Goal: Task Accomplishment & Management: Manage account settings

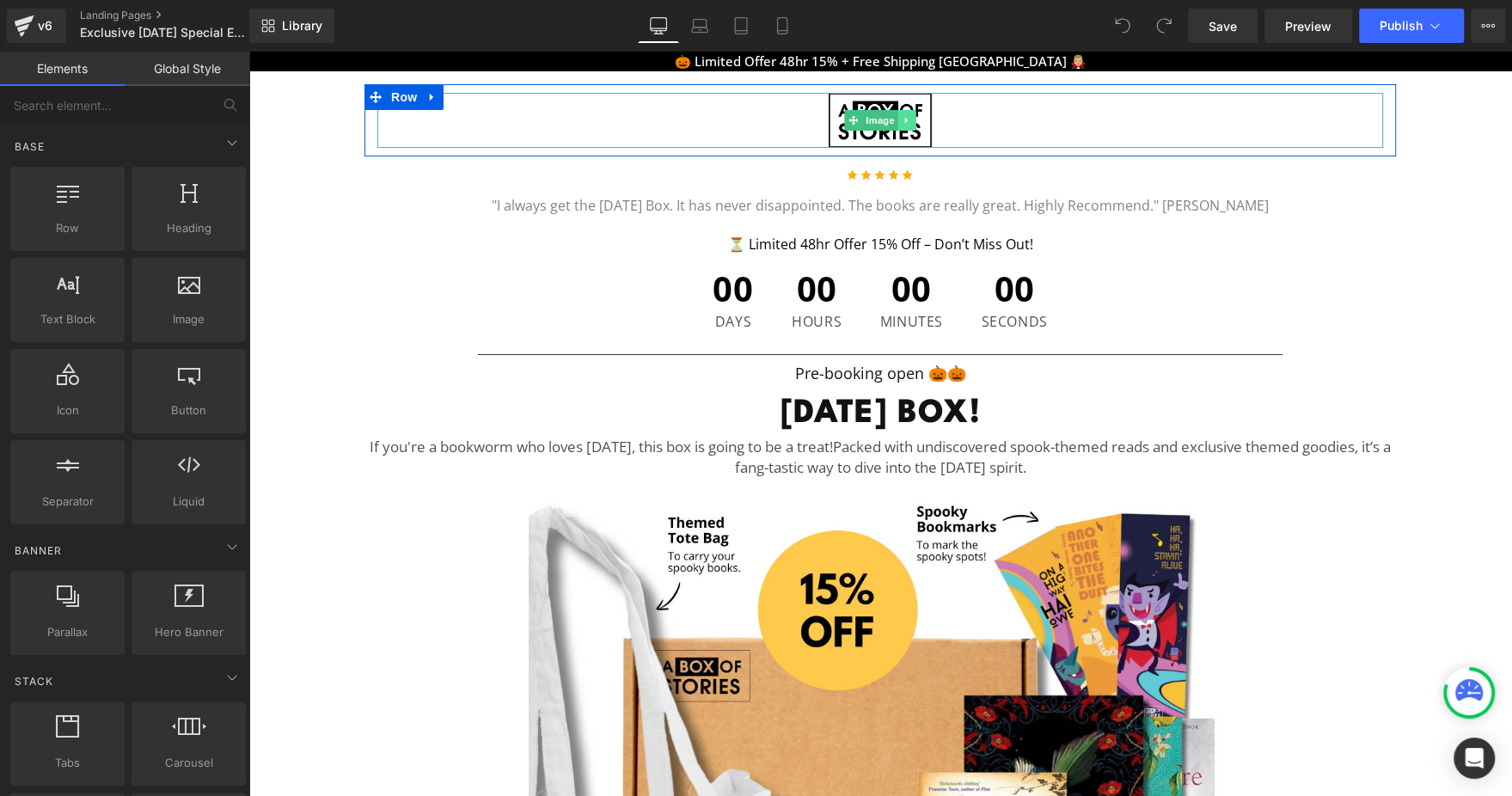
click at [905, 119] on icon at bounding box center [906, 119] width 3 height 6
click at [912, 120] on icon at bounding box center [916, 120] width 10 height 10
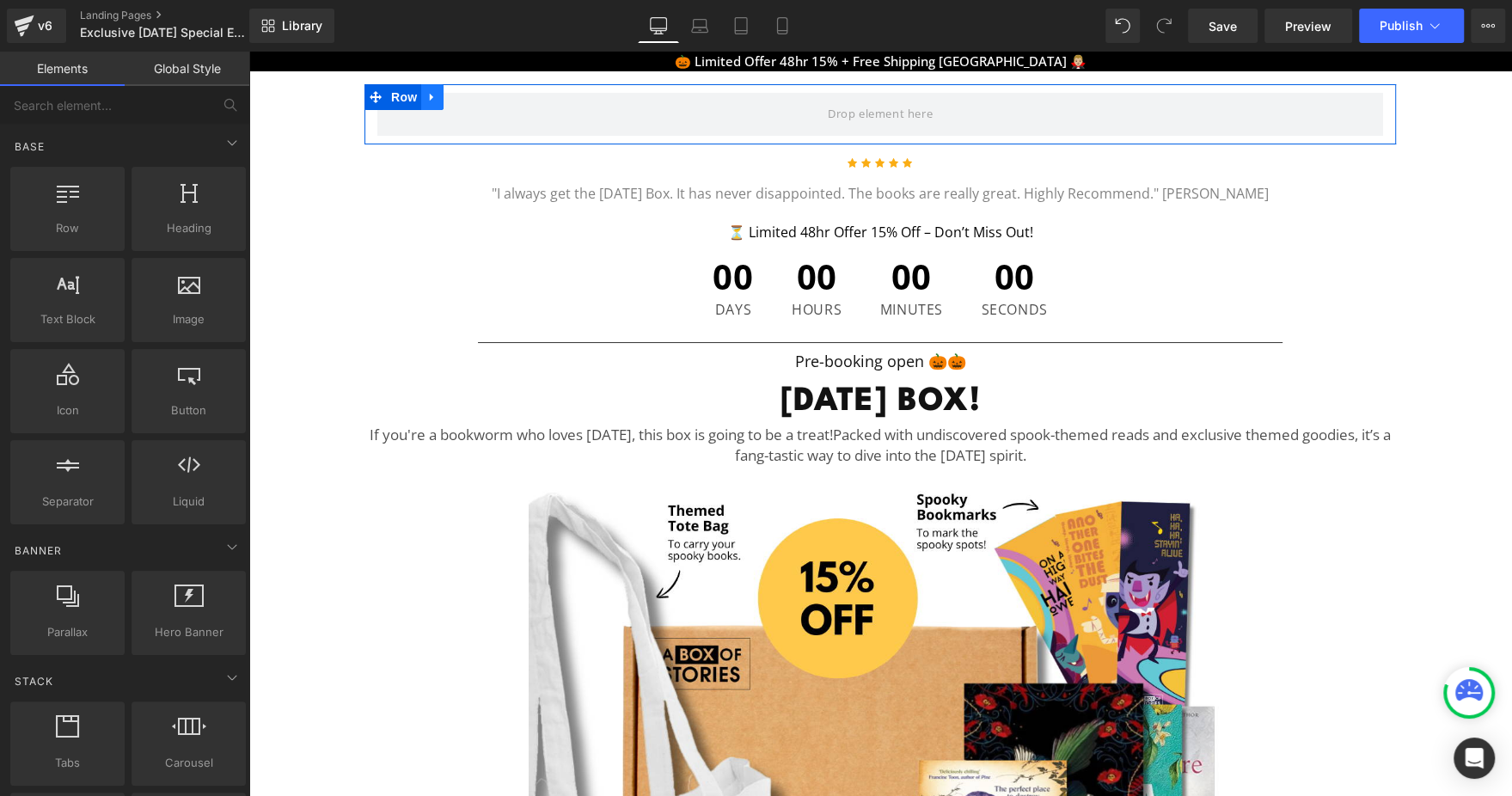
click at [428, 100] on icon at bounding box center [432, 96] width 12 height 12
click at [466, 103] on link at bounding box center [477, 97] width 22 height 26
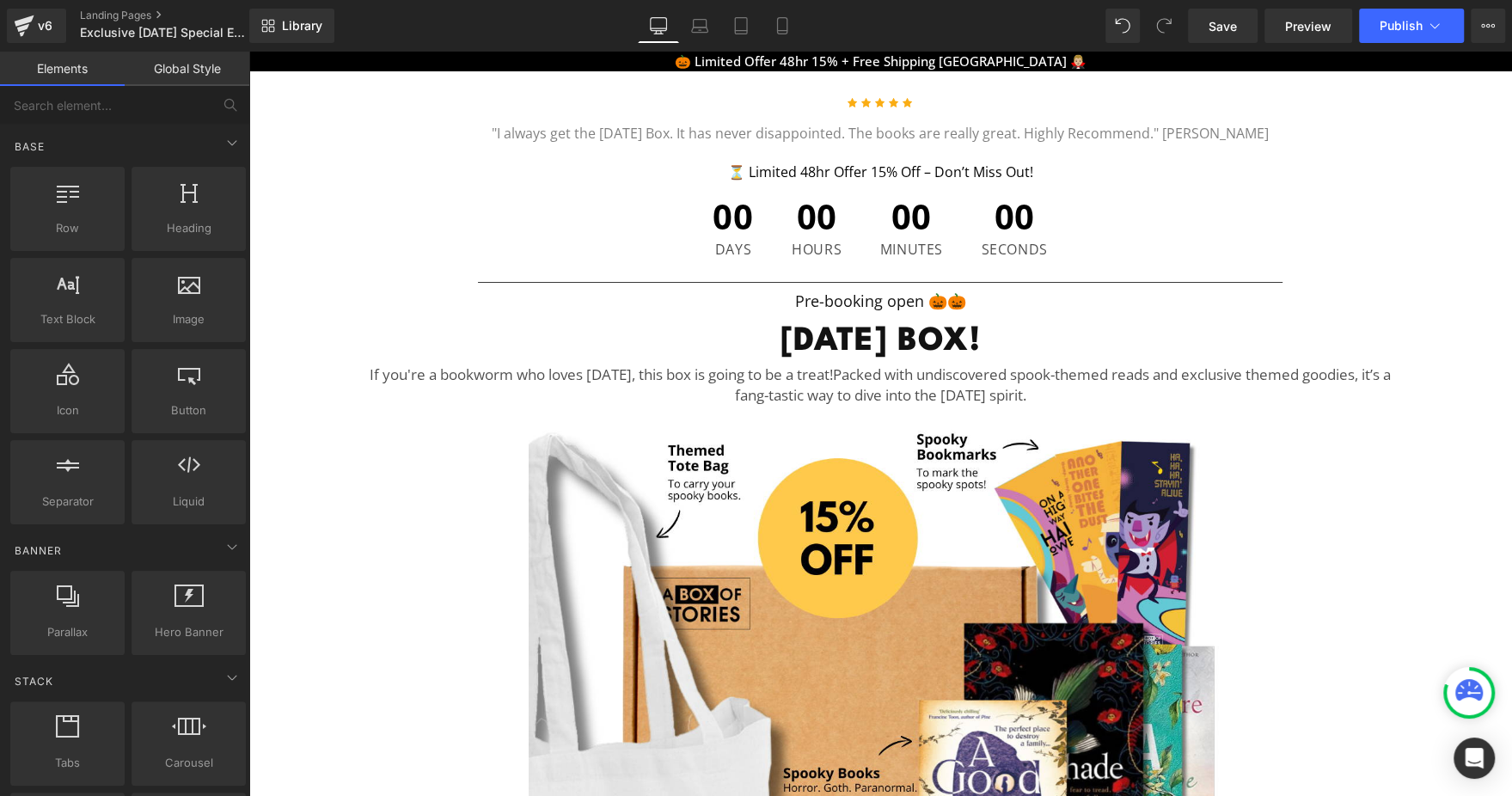
click at [1504, 28] on div "Save Preview Publish Scheduled View Live Page View with current Template Save T…" at bounding box center [1347, 26] width 331 height 35
click at [1495, 28] on button "View Live Page View with current Template Save Template to Library Schedule Pub…" at bounding box center [1488, 26] width 35 height 35
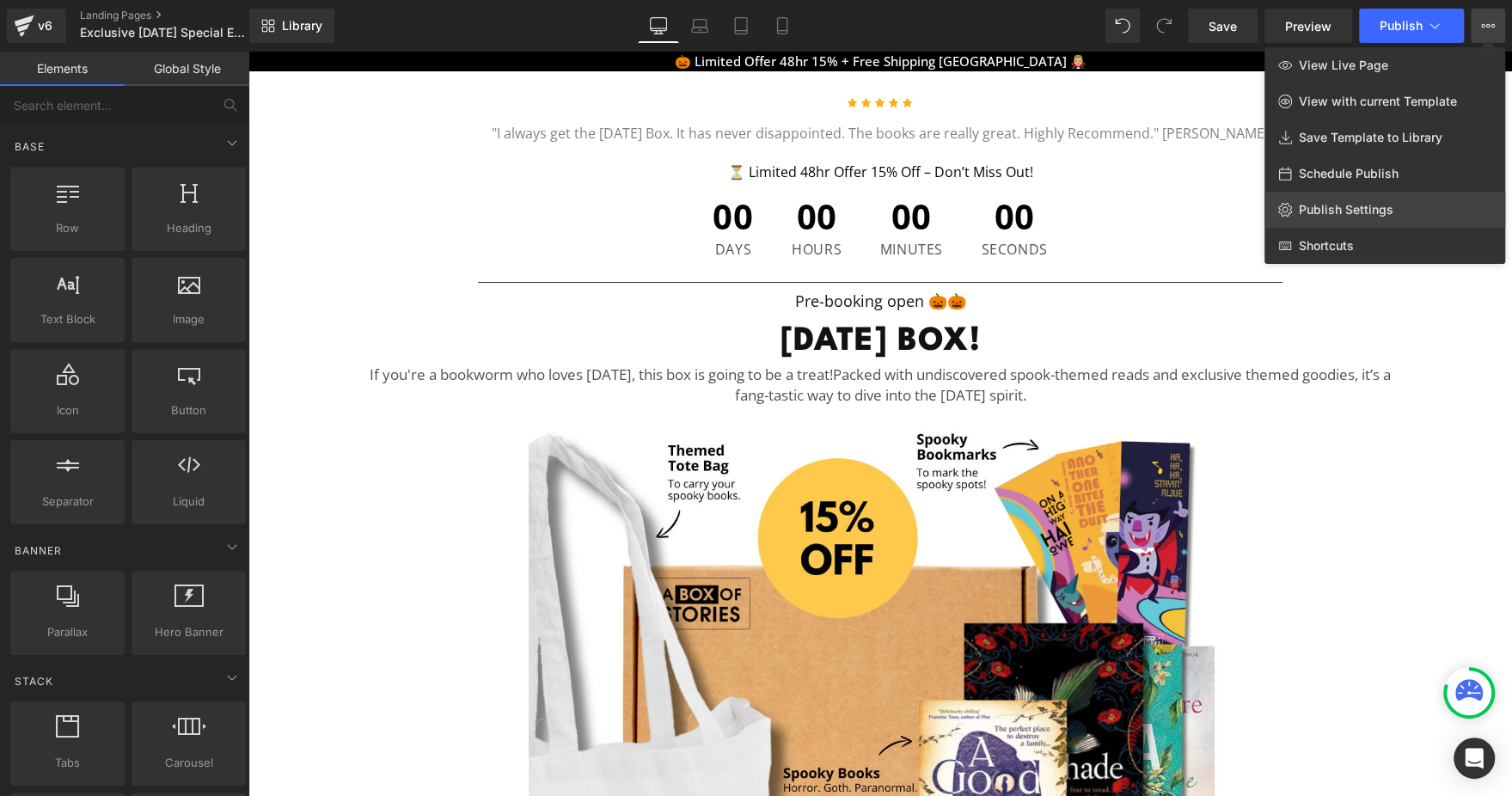
click at [1390, 215] on span "Publish Settings" at bounding box center [1346, 209] width 94 height 15
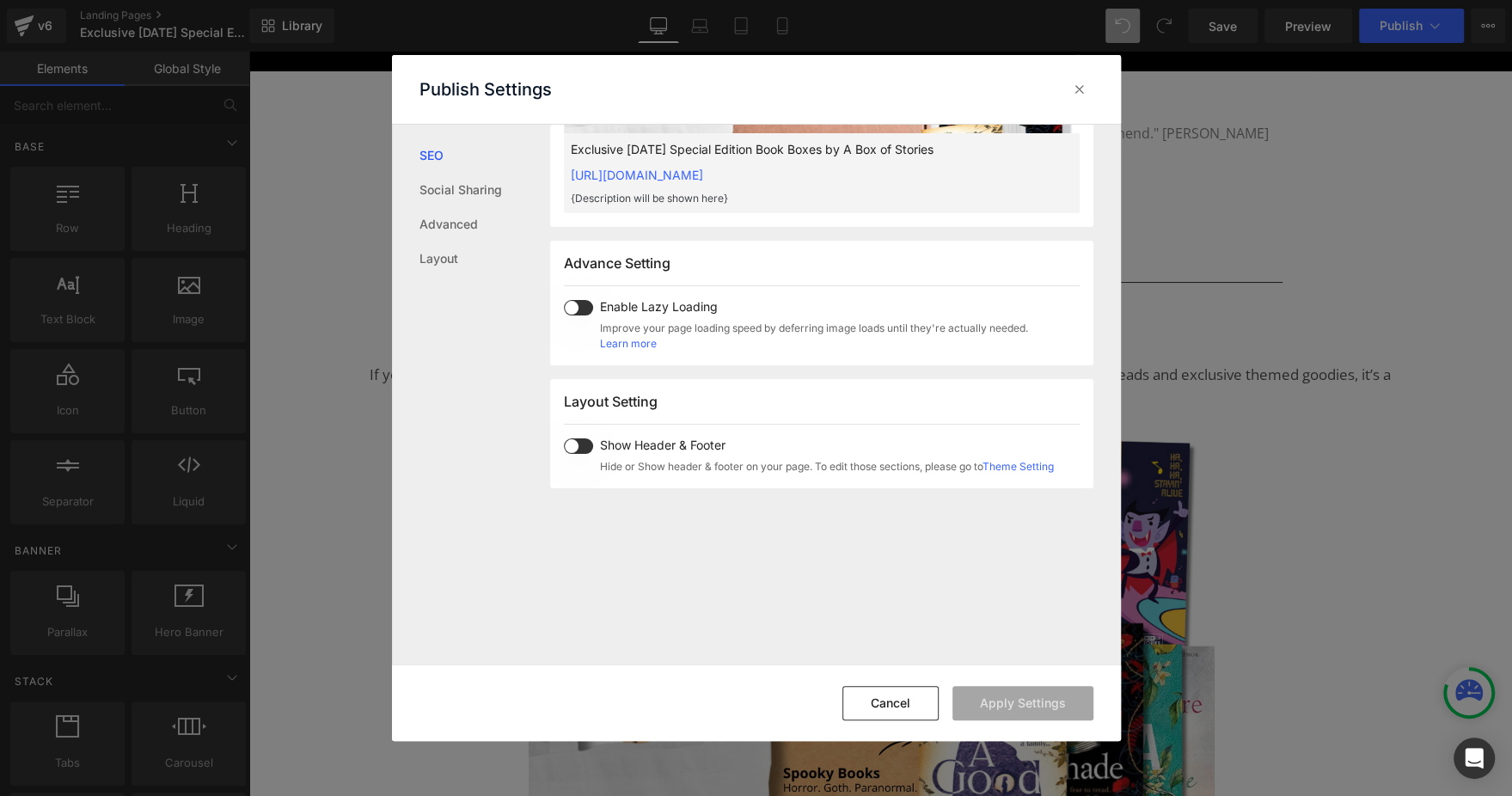
scroll to position [786, 0]
click at [587, 438] on span at bounding box center [578, 443] width 29 height 15
click at [1004, 692] on button "Apply Settings" at bounding box center [1023, 703] width 141 height 35
click at [1080, 89] on icon at bounding box center [1079, 89] width 17 height 17
